Goal: Task Accomplishment & Management: Use online tool/utility

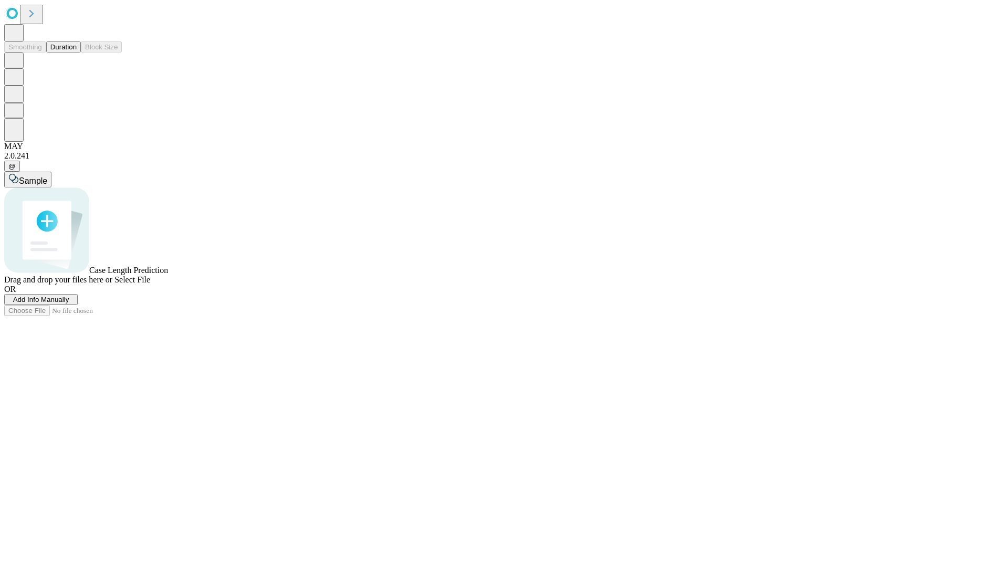
click at [77, 53] on button "Duration" at bounding box center [63, 46] width 35 height 11
click at [69, 303] on span "Add Info Manually" at bounding box center [41, 300] width 56 height 8
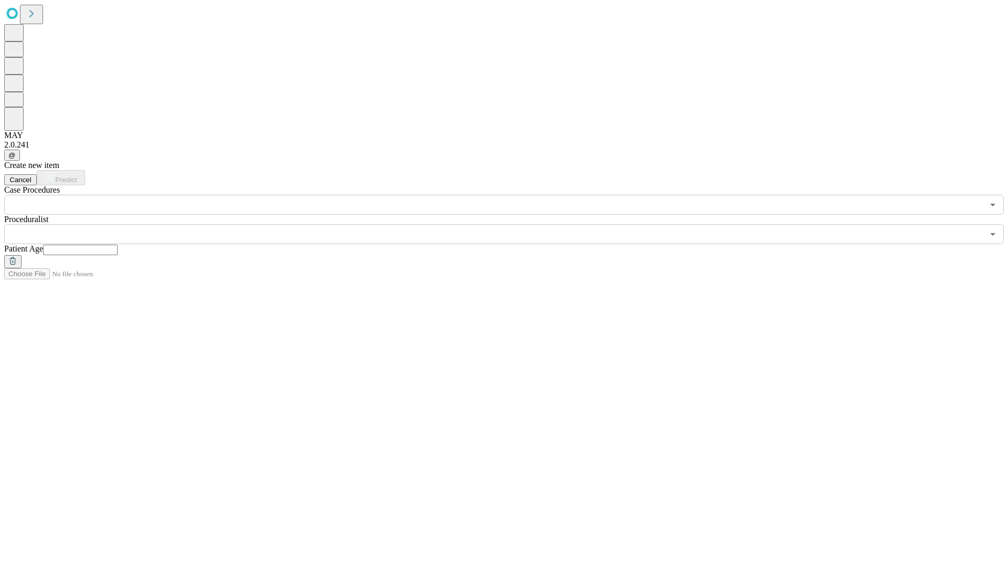
click at [118, 245] on input "text" at bounding box center [80, 250] width 75 height 11
type input "**"
click at [511, 224] on input "text" at bounding box center [493, 234] width 979 height 20
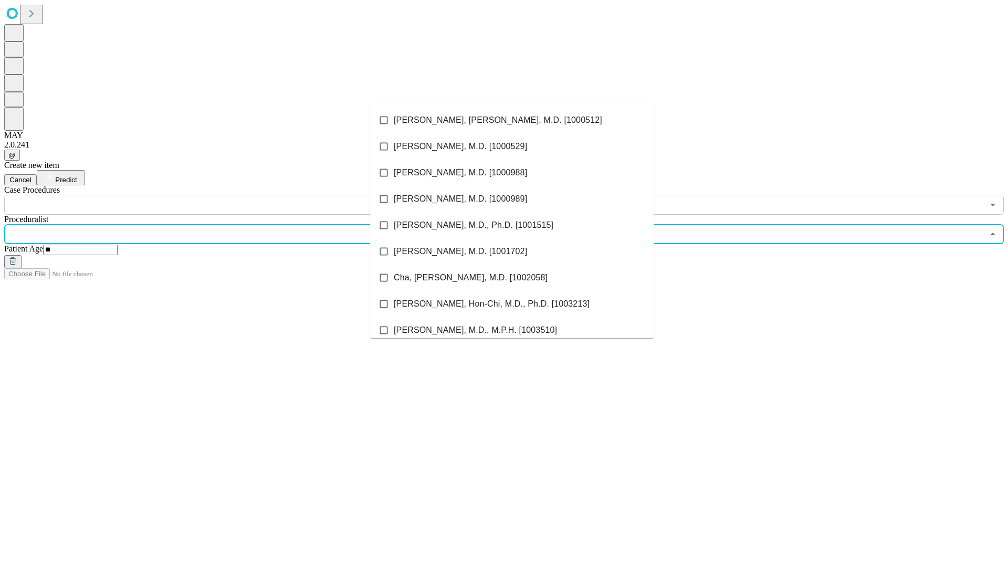
click at [512, 120] on li "[PERSON_NAME], [PERSON_NAME], M.D. [1000512]" at bounding box center [512, 120] width 284 height 26
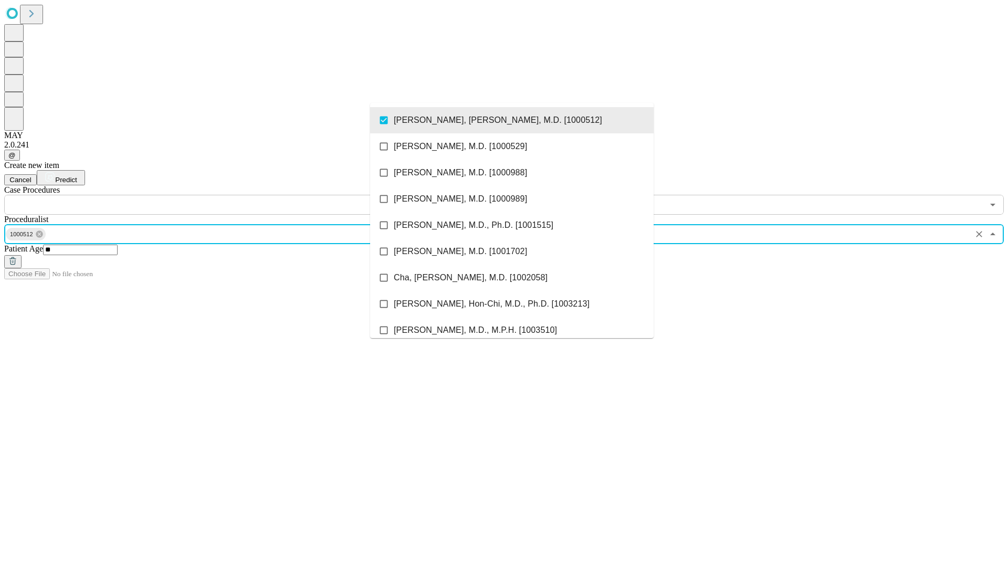
click at [221, 195] on input "text" at bounding box center [493, 205] width 979 height 20
